Goal: Check status: Check status

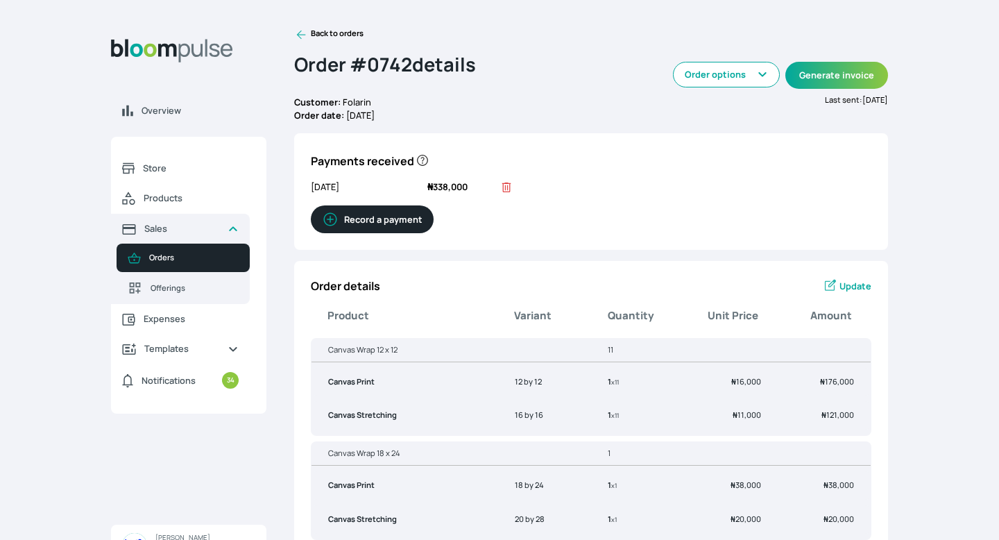
scroll to position [208, 0]
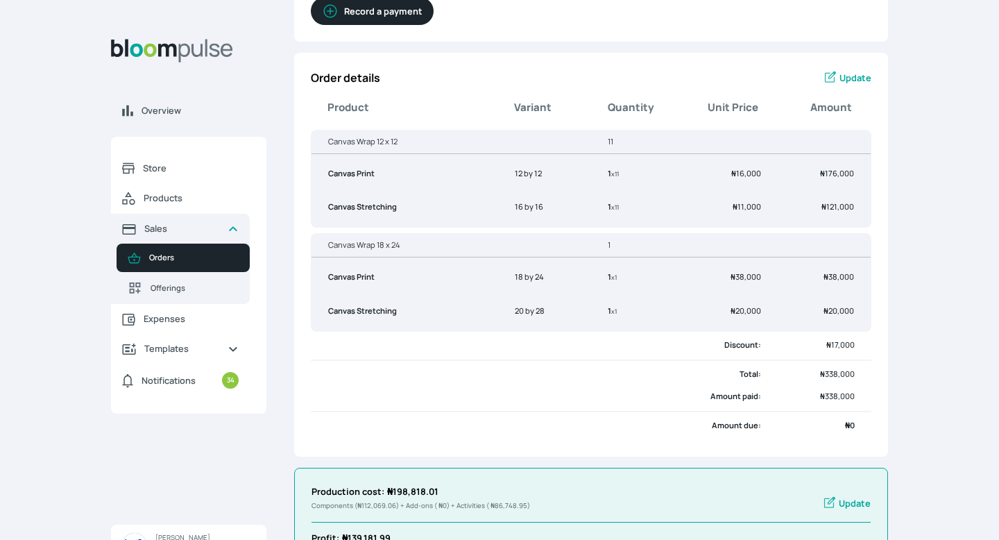
click at [154, 191] on link "Products" at bounding box center [180, 198] width 139 height 31
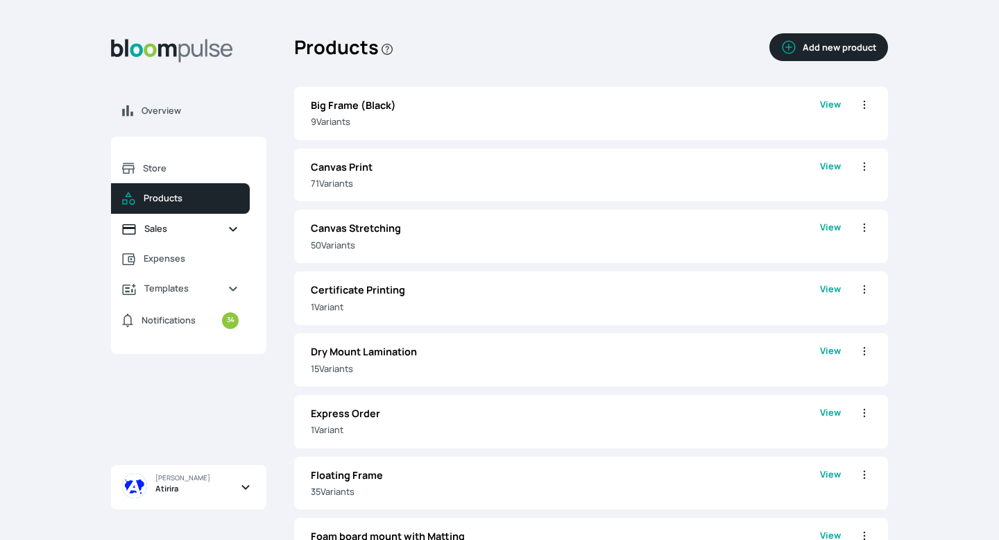
click at [186, 224] on span "Sales" at bounding box center [180, 228] width 72 height 13
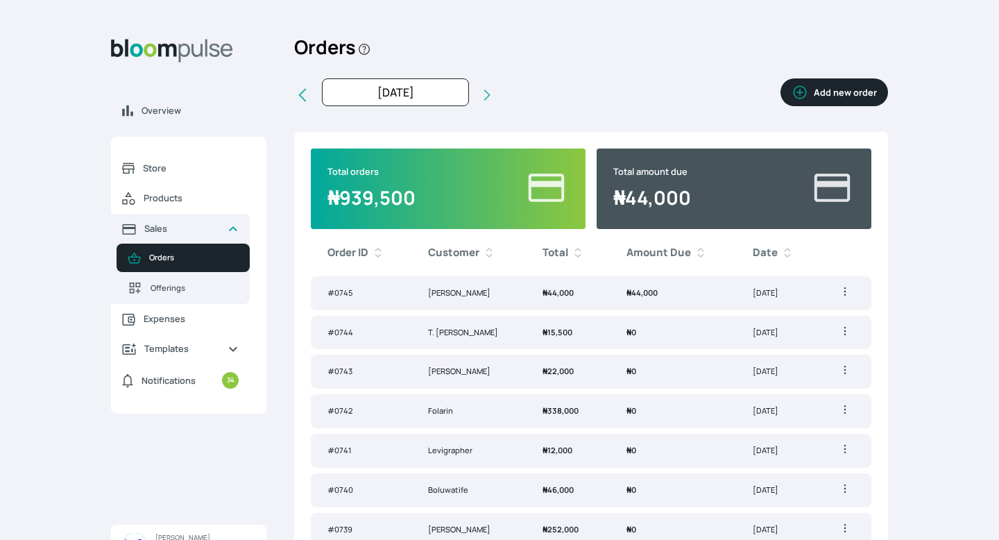
click at [468, 406] on td "Folarin" at bounding box center [468, 411] width 114 height 34
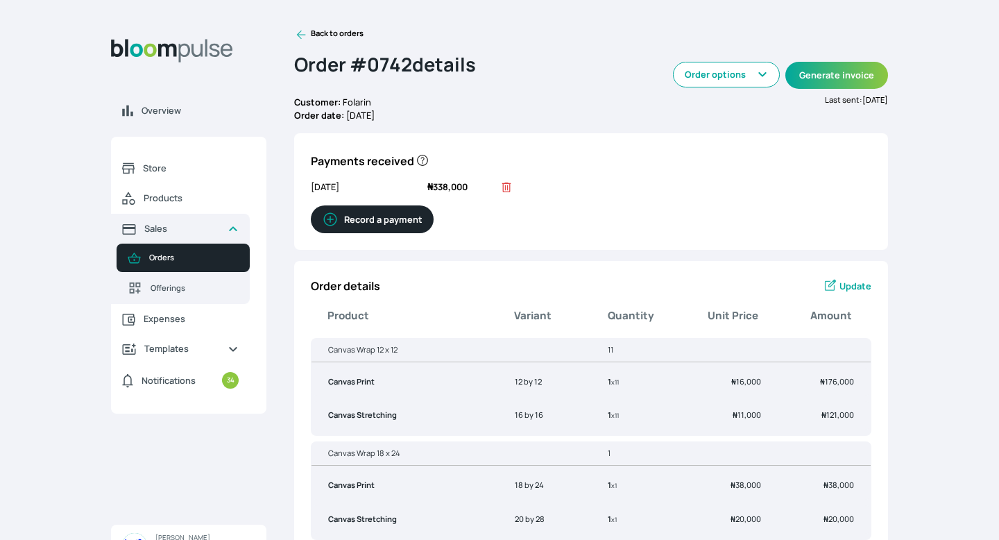
click at [297, 34] on icon at bounding box center [301, 35] width 9 height 9
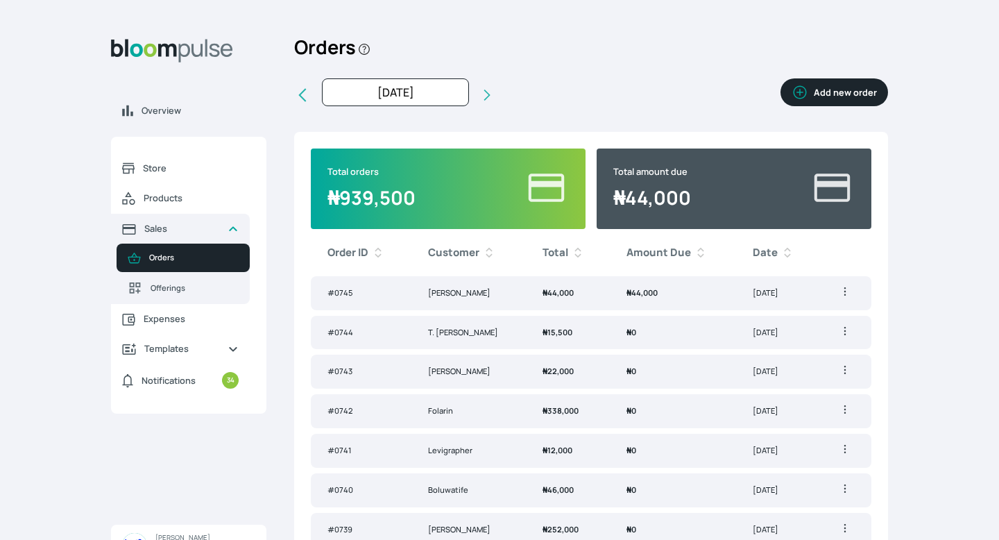
click at [589, 411] on td "₦ 338,000" at bounding box center [568, 411] width 84 height 34
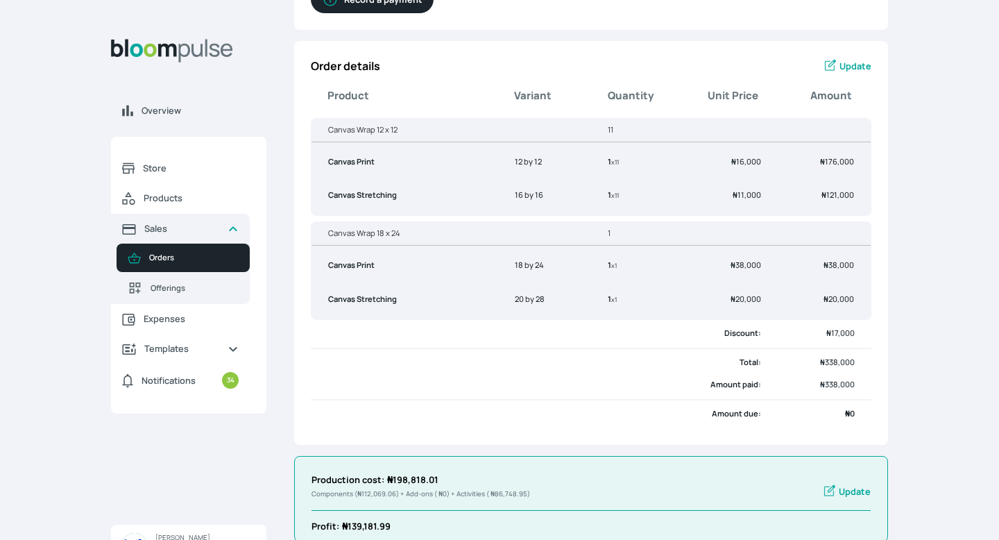
scroll to position [239, 0]
